Goal: Task Accomplishment & Management: Use online tool/utility

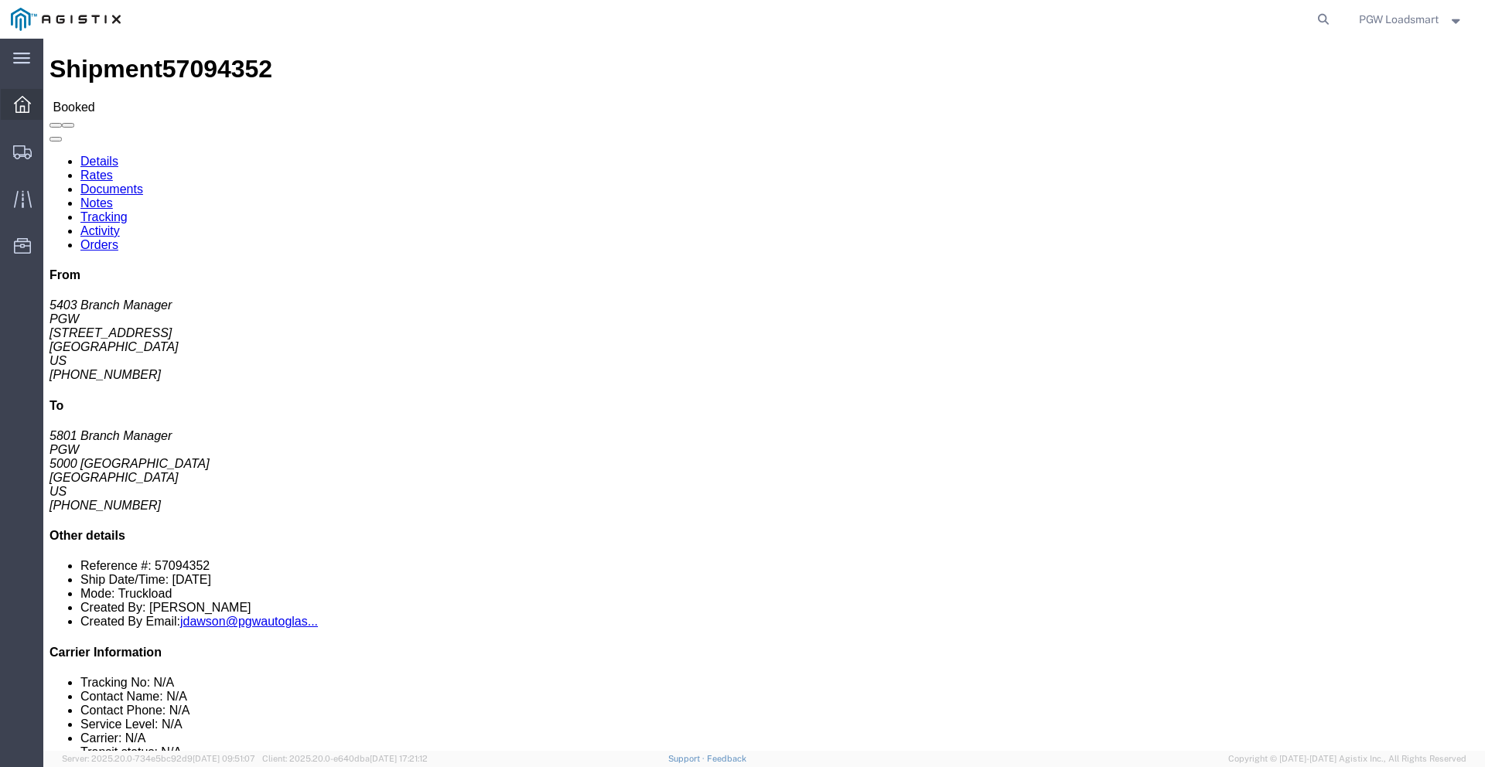
click at [18, 113] on div at bounding box center [22, 104] width 43 height 31
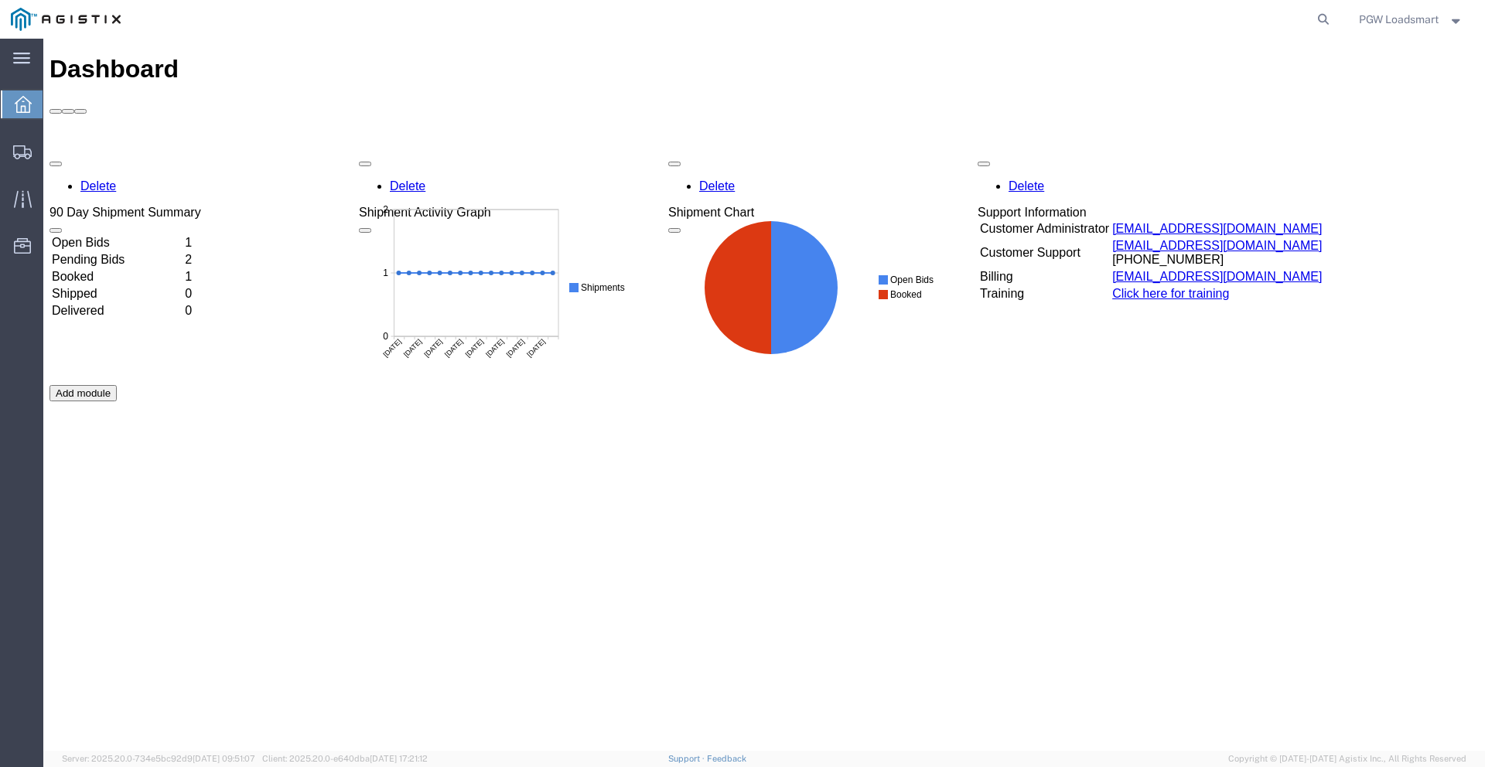
click at [128, 235] on td "Open Bids" at bounding box center [117, 242] width 132 height 15
